Goal: Transaction & Acquisition: Purchase product/service

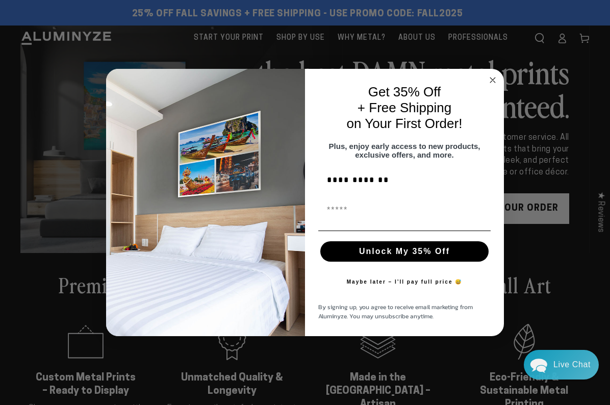
type input "**********"
click at [342, 219] on input "First Name" at bounding box center [404, 210] width 172 height 20
type input "**********"
click at [416, 258] on button "Unlock My 35% Off" at bounding box center [404, 251] width 168 height 20
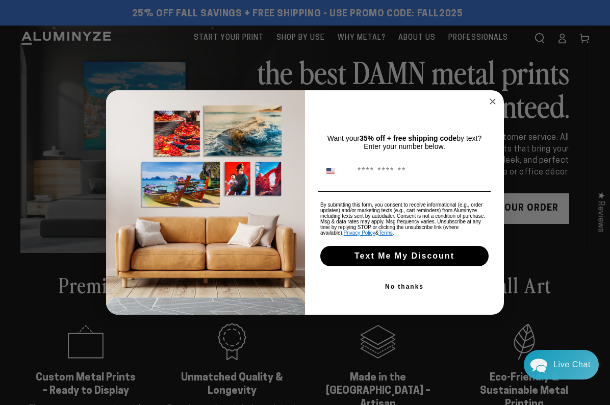
click at [409, 287] on button "No thanks" at bounding box center [404, 286] width 172 height 20
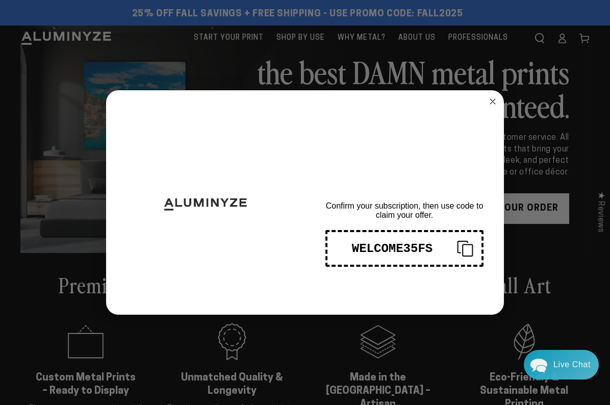
click at [466, 246] on icon "Copy coupon code" at bounding box center [461, 248] width 24 height 16
click at [330, 65] on div "Close dialog THANKS FOR SIGNING UP! Confirm your subscription, then use code to…" at bounding box center [305, 202] width 610 height 405
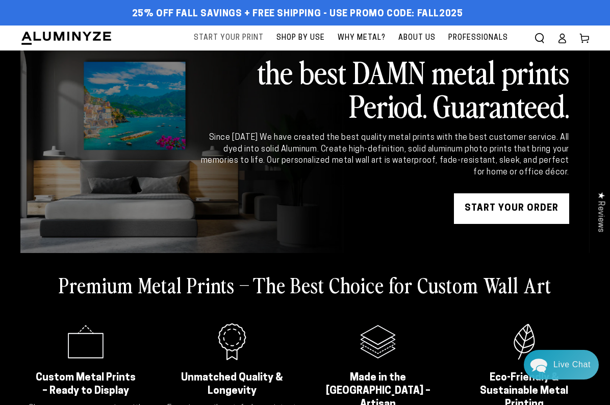
click at [248, 39] on span "Start Your Print" at bounding box center [229, 38] width 70 height 13
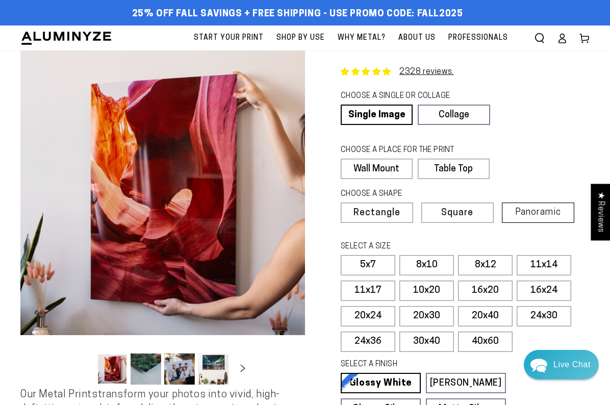
click at [531, 209] on span "Panoramic" at bounding box center [538, 213] width 46 height 10
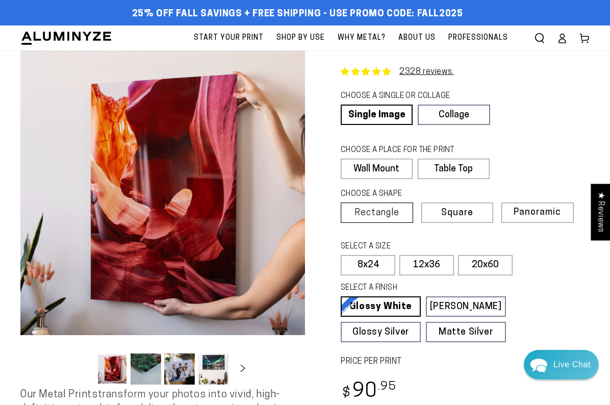
click at [386, 212] on span "Rectangle" at bounding box center [376, 213] width 45 height 9
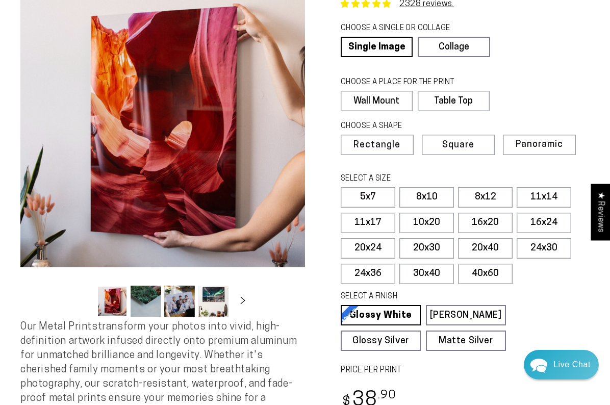
scroll to position [66, 0]
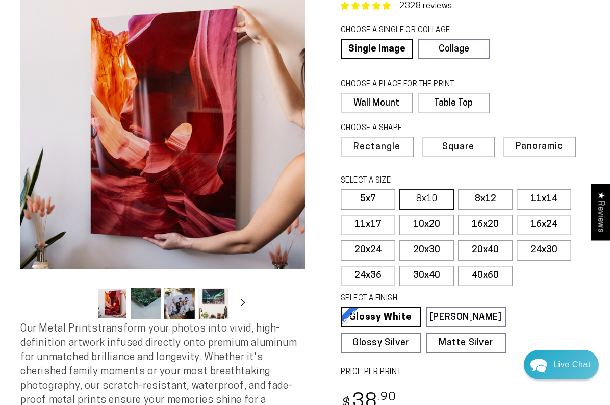
click at [438, 198] on label "8x10" at bounding box center [426, 199] width 55 height 20
click at [488, 202] on label "8x12" at bounding box center [485, 199] width 55 height 20
click at [490, 231] on label "16x20" at bounding box center [485, 225] width 55 height 20
click at [426, 217] on label "10x20" at bounding box center [426, 225] width 55 height 20
